Goal: Find specific page/section: Find specific page/section

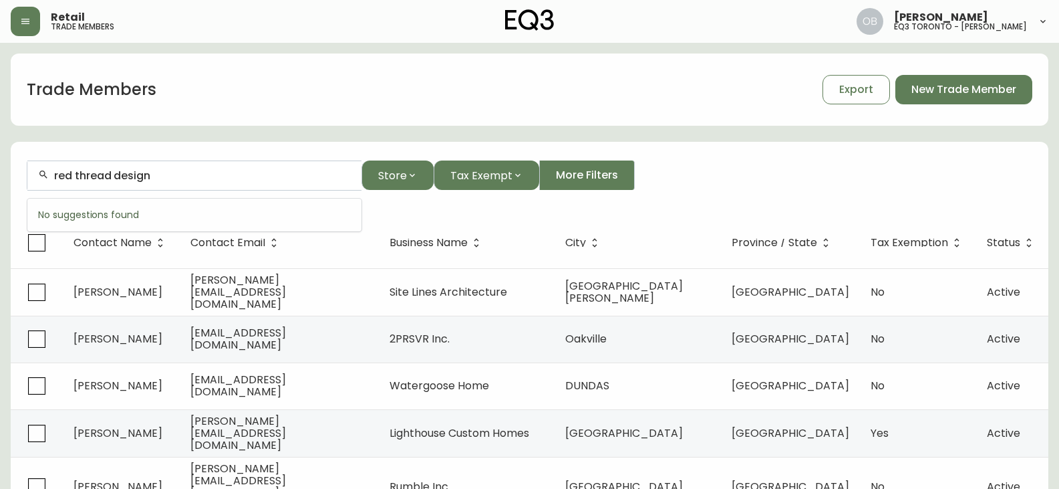
click at [85, 176] on input "red thread design" at bounding box center [202, 175] width 297 height 13
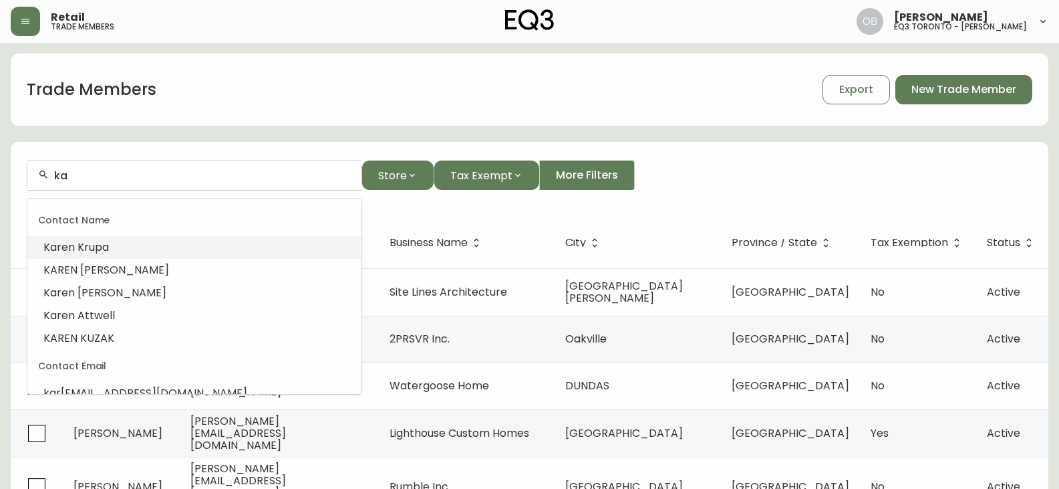
type input "k"
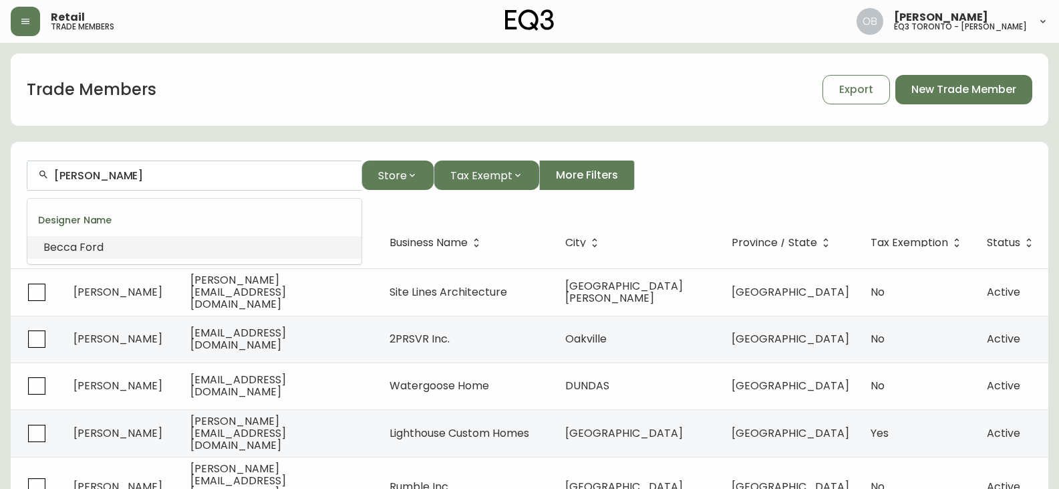
click at [170, 249] on li "[PERSON_NAME]" at bounding box center [194, 247] width 334 height 23
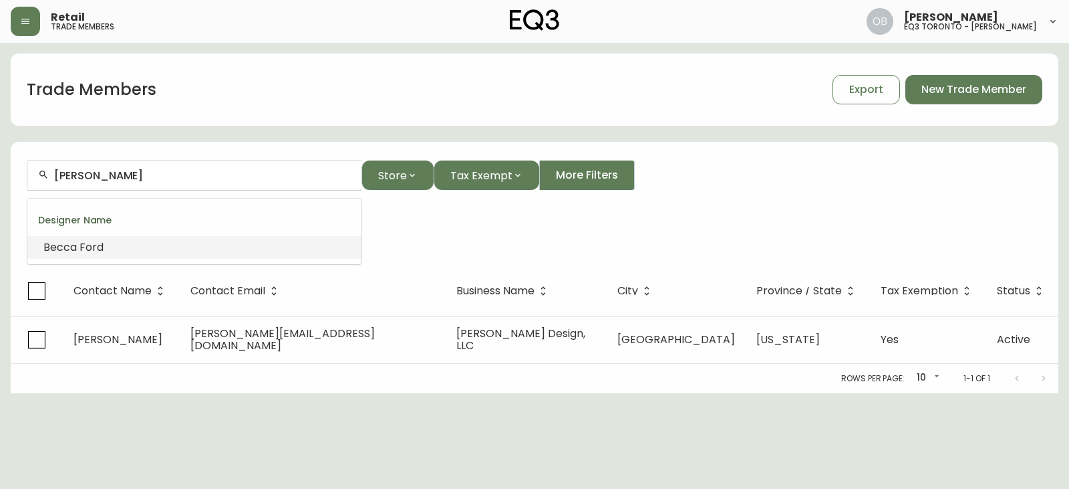
click at [160, 180] on input "[PERSON_NAME]" at bounding box center [202, 175] width 297 height 13
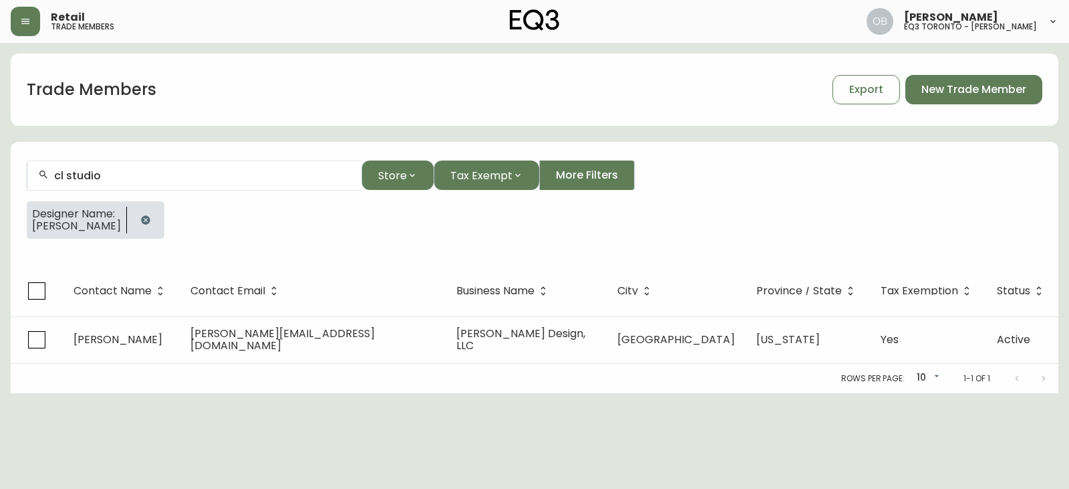
click at [231, 250] on form "cl studio Store Tax Exempt More Filters Designer Name: [PERSON_NAME]" at bounding box center [535, 204] width 1048 height 121
drag, startPoint x: 136, startPoint y: 218, endPoint x: 137, endPoint y: 201, distance: 17.4
click at [140, 217] on icon "button" at bounding box center [145, 220] width 11 height 11
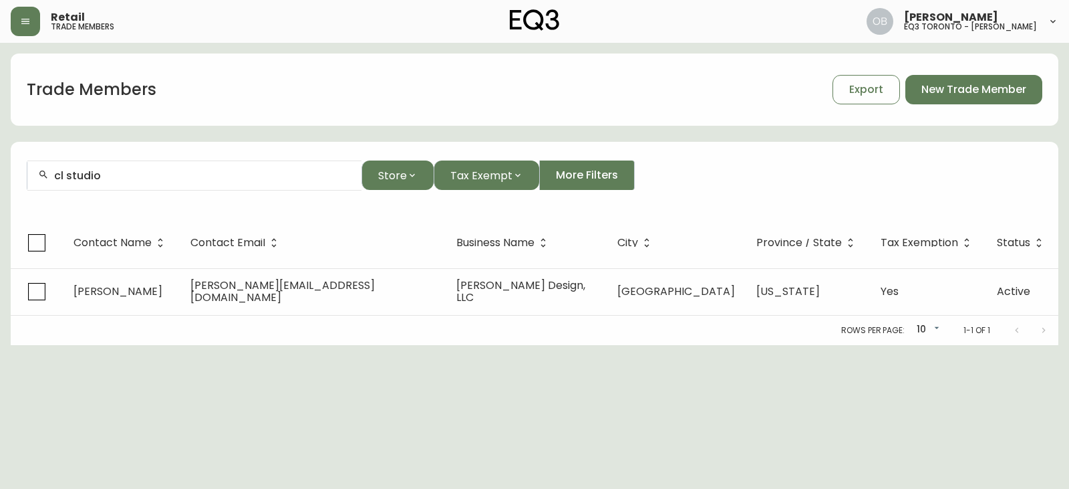
click at [136, 173] on input "cl studio" at bounding box center [202, 175] width 297 height 13
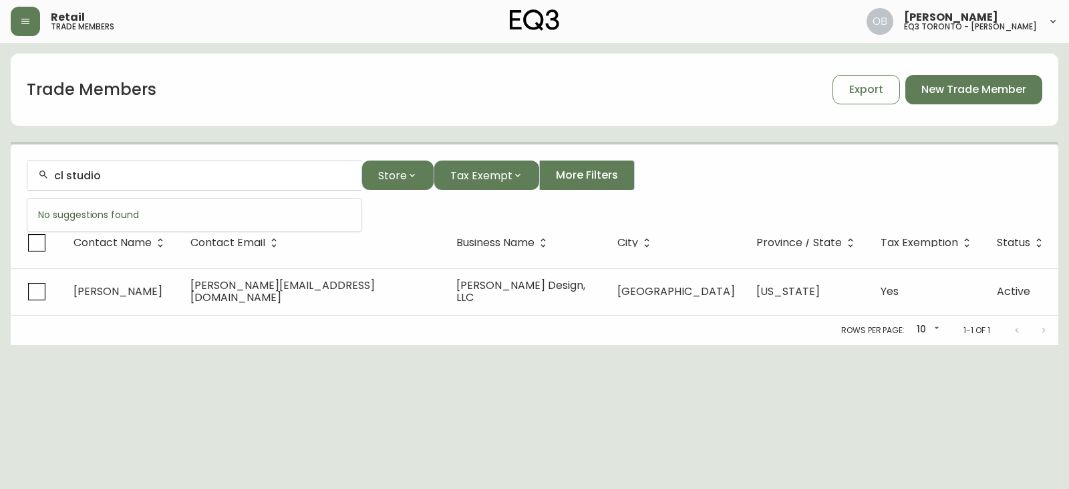
click at [176, 177] on input "cl studio" at bounding box center [202, 175] width 297 height 13
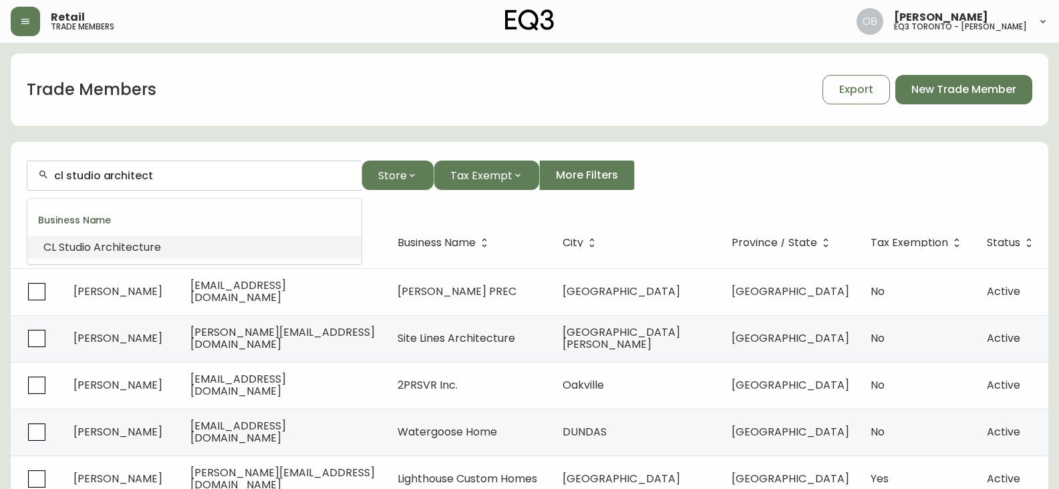
click at [121, 253] on span "Architect" at bounding box center [119, 246] width 50 height 15
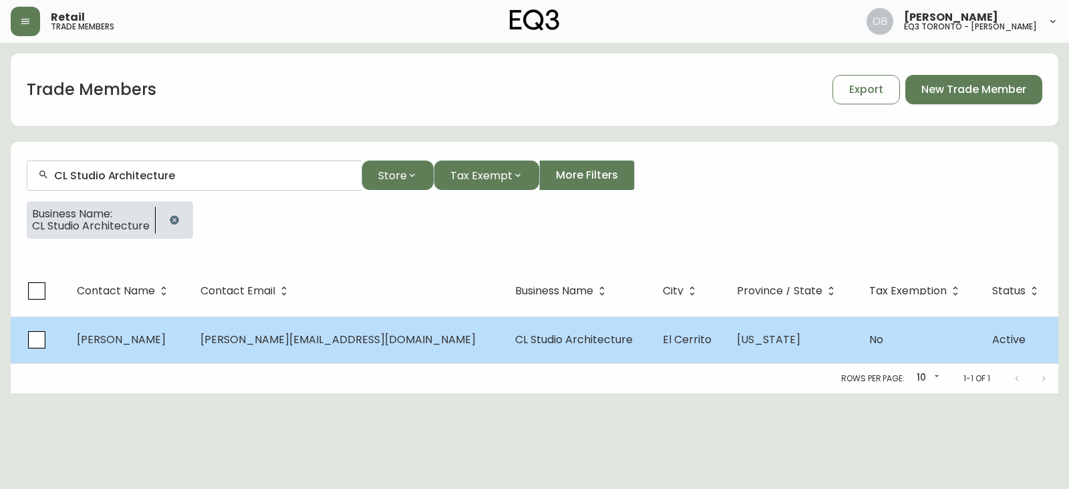
type input "CL Studio Architecture"
click at [555, 334] on span "CL Studio Architecture" at bounding box center [574, 339] width 118 height 15
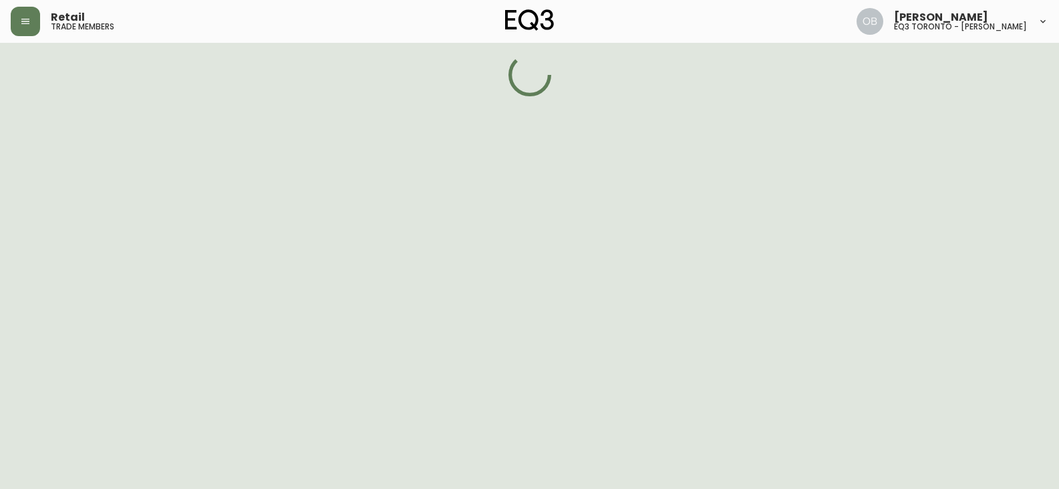
select select "CA"
select select "US"
select select "US_EN"
select select "Other"
select select "Architect"
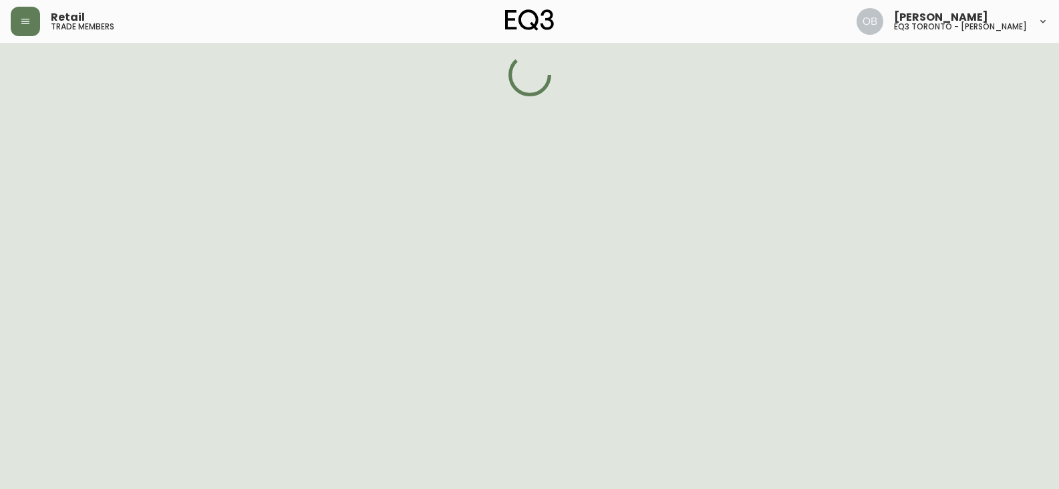
select select "false"
